Goal: Find specific page/section: Find specific page/section

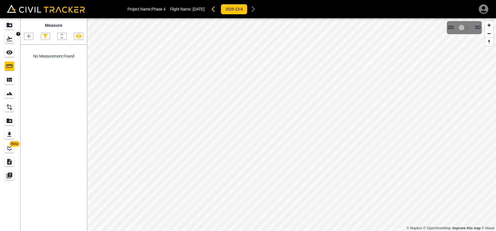
click at [11, 39] on icon "Flights" at bounding box center [10, 39] width 6 height 5
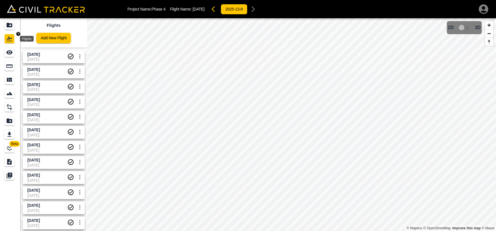
click at [11, 26] on icon "Projects" at bounding box center [10, 25] width 6 height 5
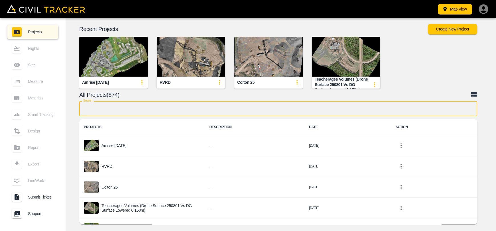
click at [181, 112] on input "text" at bounding box center [278, 108] width 398 height 15
type input "city"
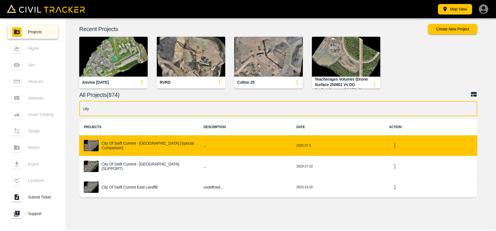
click at [167, 145] on p "City of Swift Current - [GEOGRAPHIC_DATA] (Special Comparison)" at bounding box center [148, 145] width 93 height 9
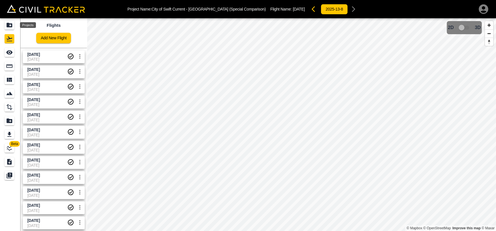
click at [12, 23] on icon "Projects" at bounding box center [9, 25] width 7 height 7
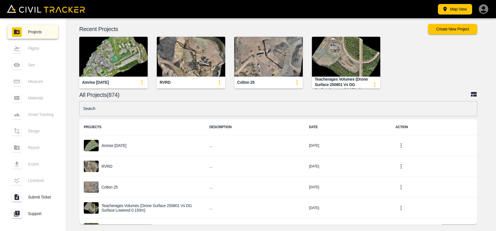
click at [120, 115] on input "text" at bounding box center [278, 108] width 398 height 15
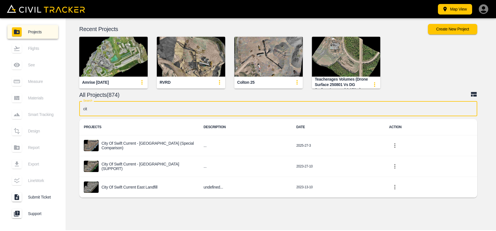
type input "city"
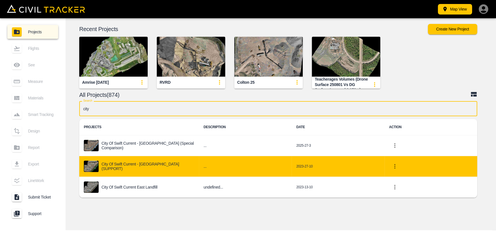
click at [132, 167] on p "City of Swift Current - [GEOGRAPHIC_DATA] (SUPPORT)" at bounding box center [148, 166] width 93 height 9
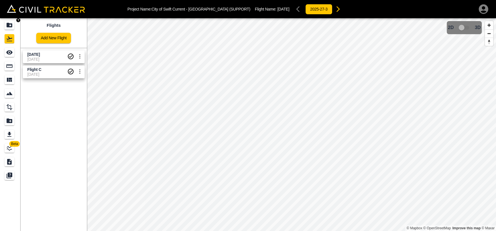
click at [16, 24] on link at bounding box center [10, 25] width 21 height 14
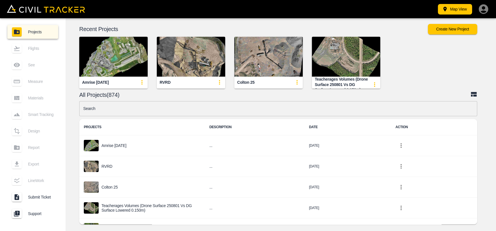
click at [141, 111] on input "text" at bounding box center [278, 108] width 398 height 15
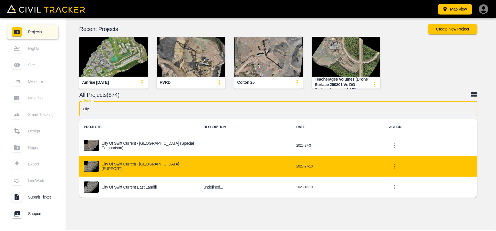
type input "city"
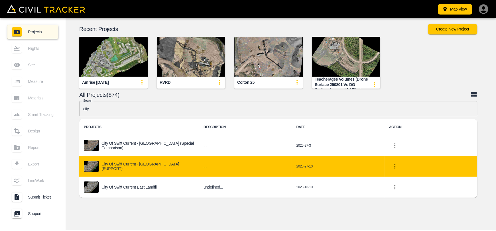
click at [137, 165] on p "City of Swift Current - [GEOGRAPHIC_DATA] (SUPPORT)" at bounding box center [148, 166] width 93 height 9
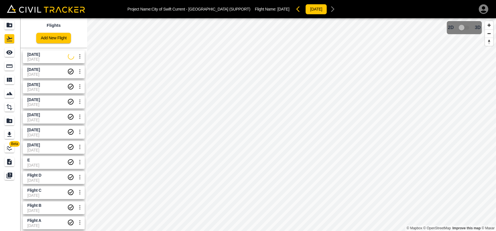
click at [40, 52] on span "[DATE]" at bounding box center [33, 54] width 13 height 5
click at [9, 54] on icon "See" at bounding box center [9, 52] width 6 height 4
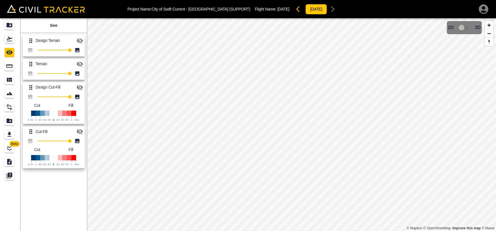
click at [79, 41] on icon "button" at bounding box center [79, 40] width 7 height 7
click at [80, 64] on icon "button" at bounding box center [80, 64] width 6 height 5
click at [80, 62] on icon "button" at bounding box center [80, 64] width 6 height 4
click at [77, 132] on icon "button" at bounding box center [80, 131] width 6 height 5
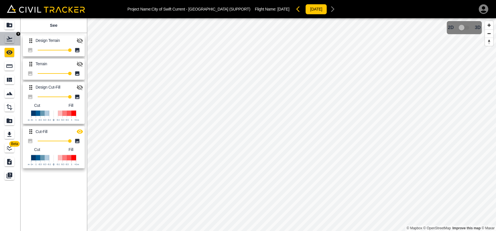
click at [13, 36] on div "Flights" at bounding box center [10, 38] width 10 height 9
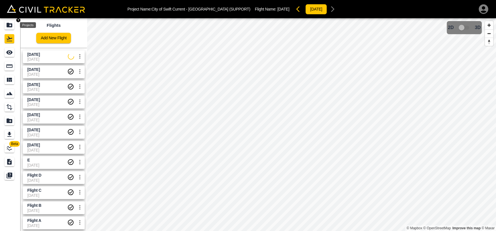
click at [12, 25] on icon "Projects" at bounding box center [10, 25] width 6 height 5
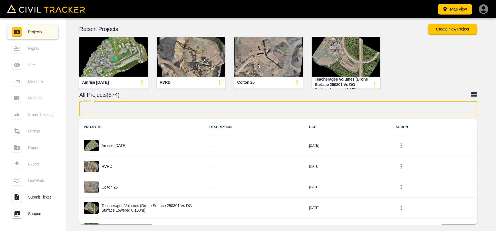
click at [110, 111] on input "text" at bounding box center [278, 108] width 398 height 15
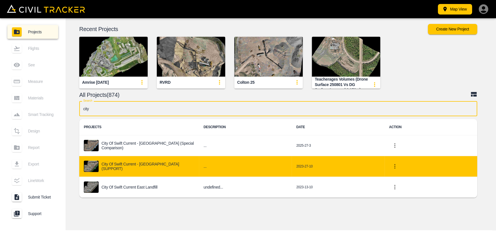
type input "city"
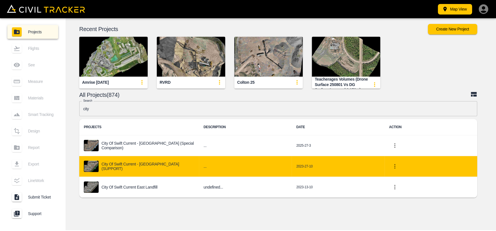
click at [125, 165] on p "City of Swift Current - [GEOGRAPHIC_DATA] (SUPPORT)" at bounding box center [148, 166] width 93 height 9
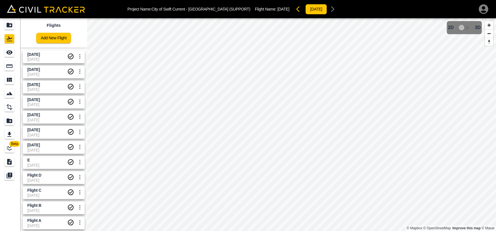
click at [40, 56] on body "Project Name: City of [GEOGRAPHIC_DATA] Current - [GEOGRAPHIC_DATA] (SUPPORT) F…" at bounding box center [248, 115] width 496 height 231
click at [0, 53] on link at bounding box center [10, 53] width 21 height 14
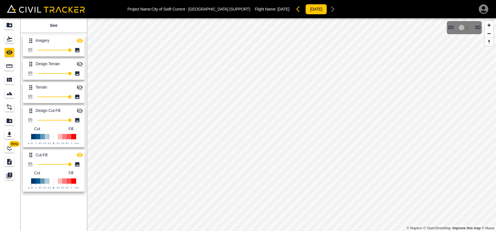
click at [81, 39] on icon "button" at bounding box center [80, 41] width 6 height 4
click at [9, 42] on icon "Flights" at bounding box center [9, 38] width 7 height 7
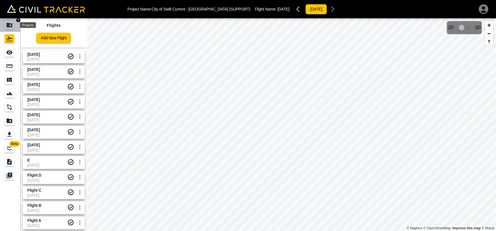
click at [9, 29] on div "Projects" at bounding box center [10, 25] width 10 height 9
